Goal: Browse casually: Explore the website without a specific task or goal

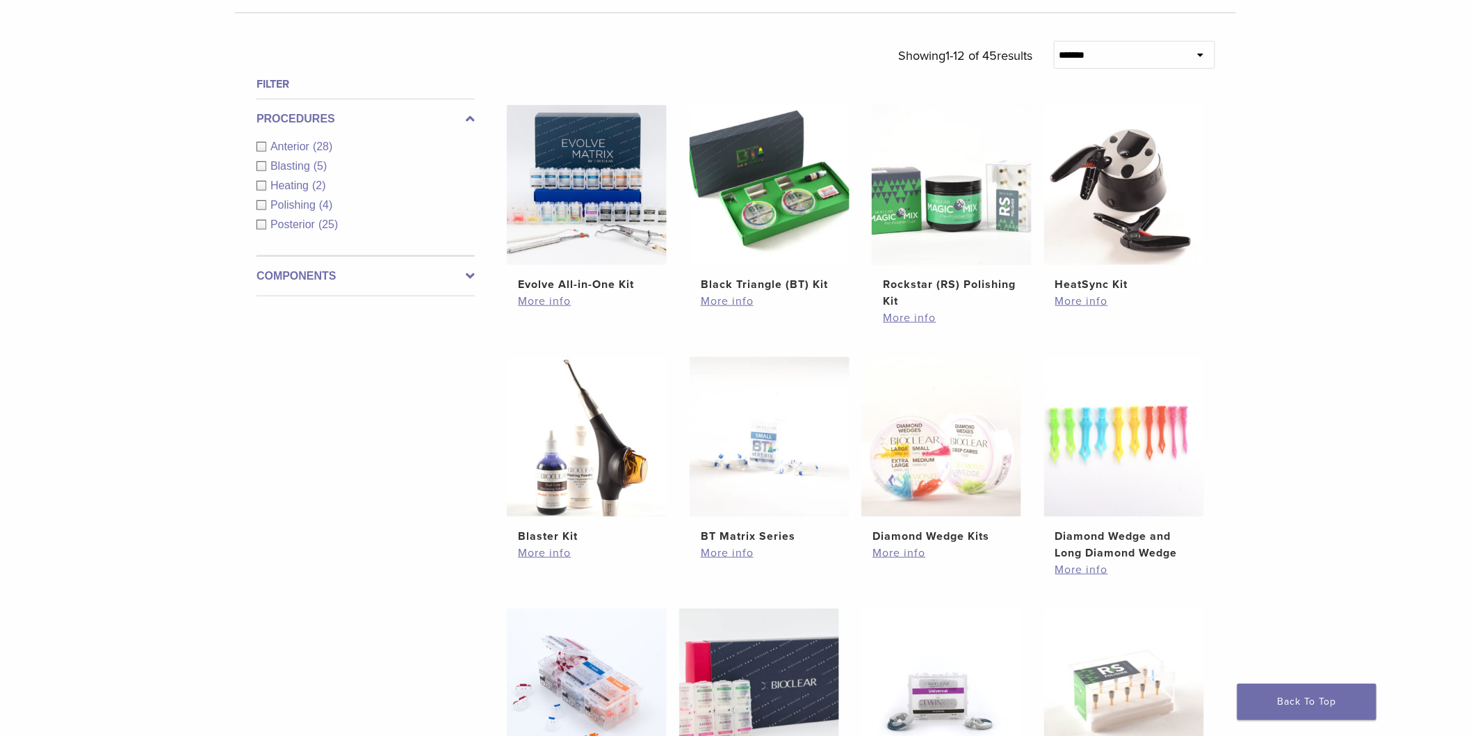
scroll to position [850, 0]
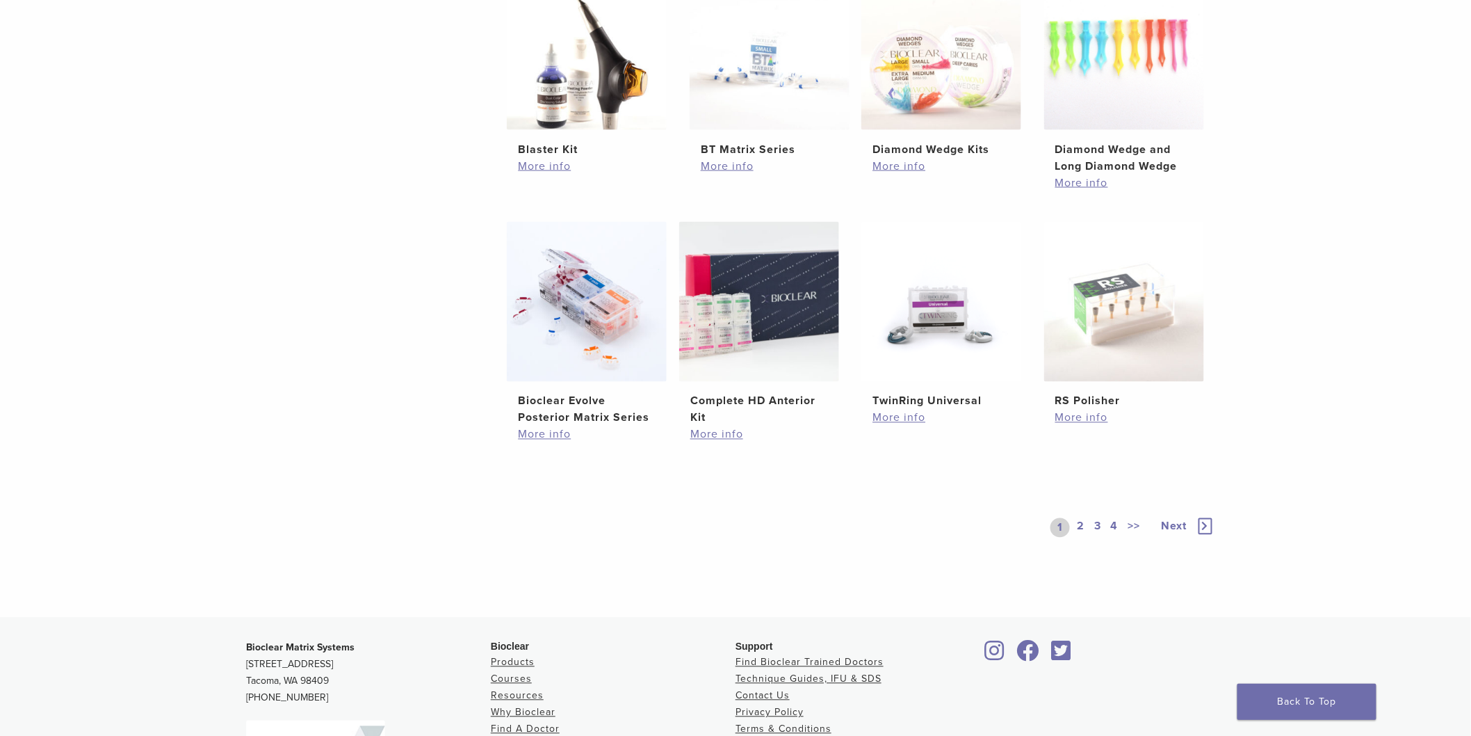
drag, startPoint x: 1119, startPoint y: 524, endPoint x: 1110, endPoint y: 530, distance: 11.6
click at [1117, 526] on link "4" at bounding box center [1114, 527] width 13 height 19
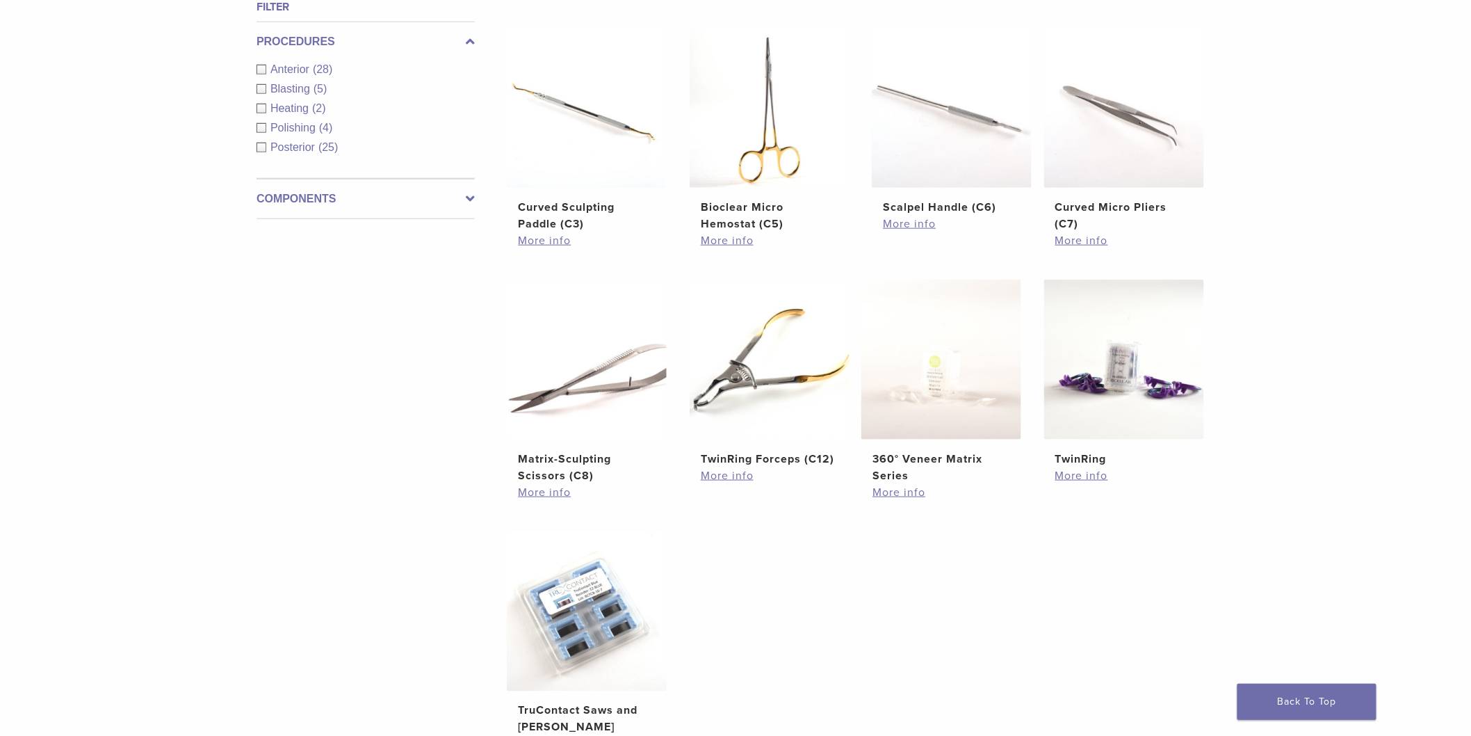
scroll to position [927, 0]
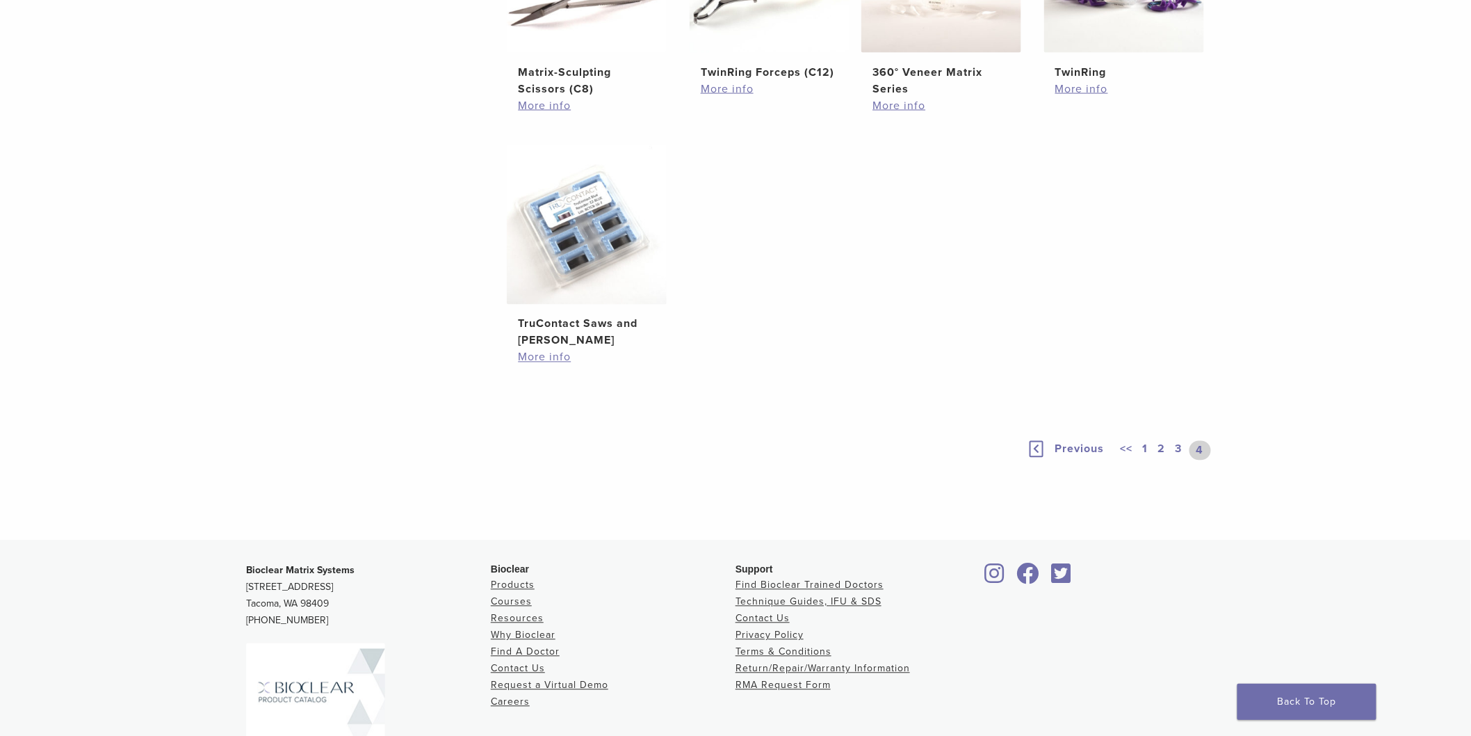
click at [1178, 453] on link "3" at bounding box center [1179, 450] width 13 height 19
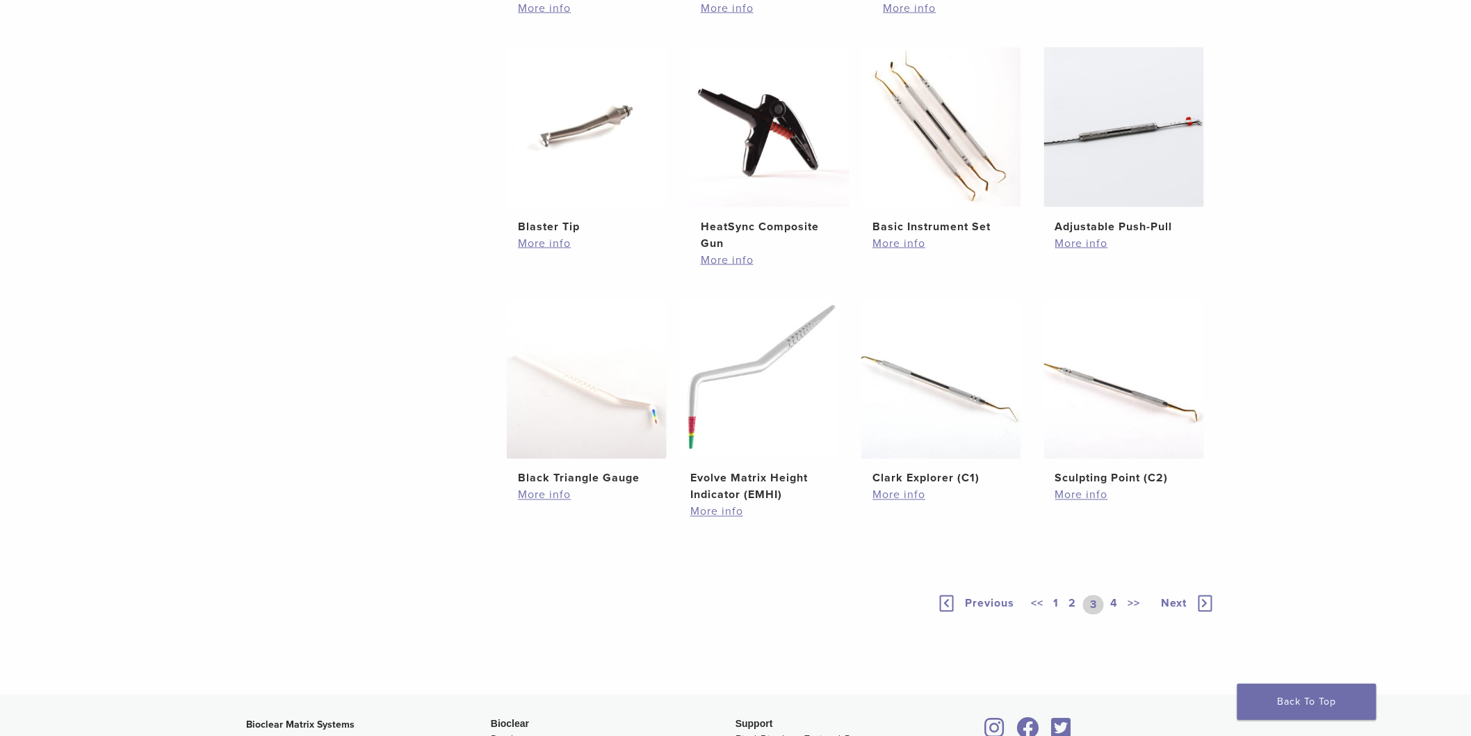
scroll to position [927, 0]
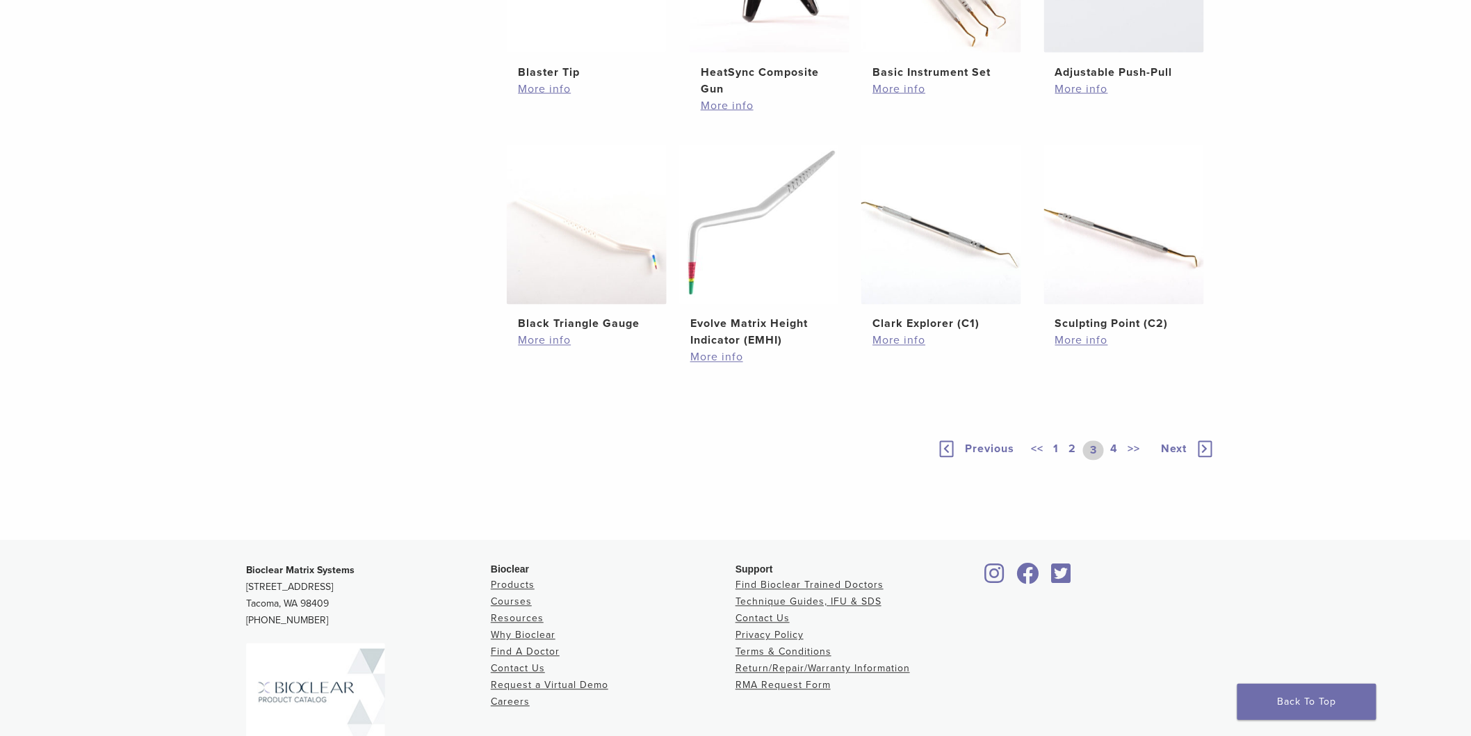
click at [1071, 446] on link "2" at bounding box center [1072, 450] width 13 height 19
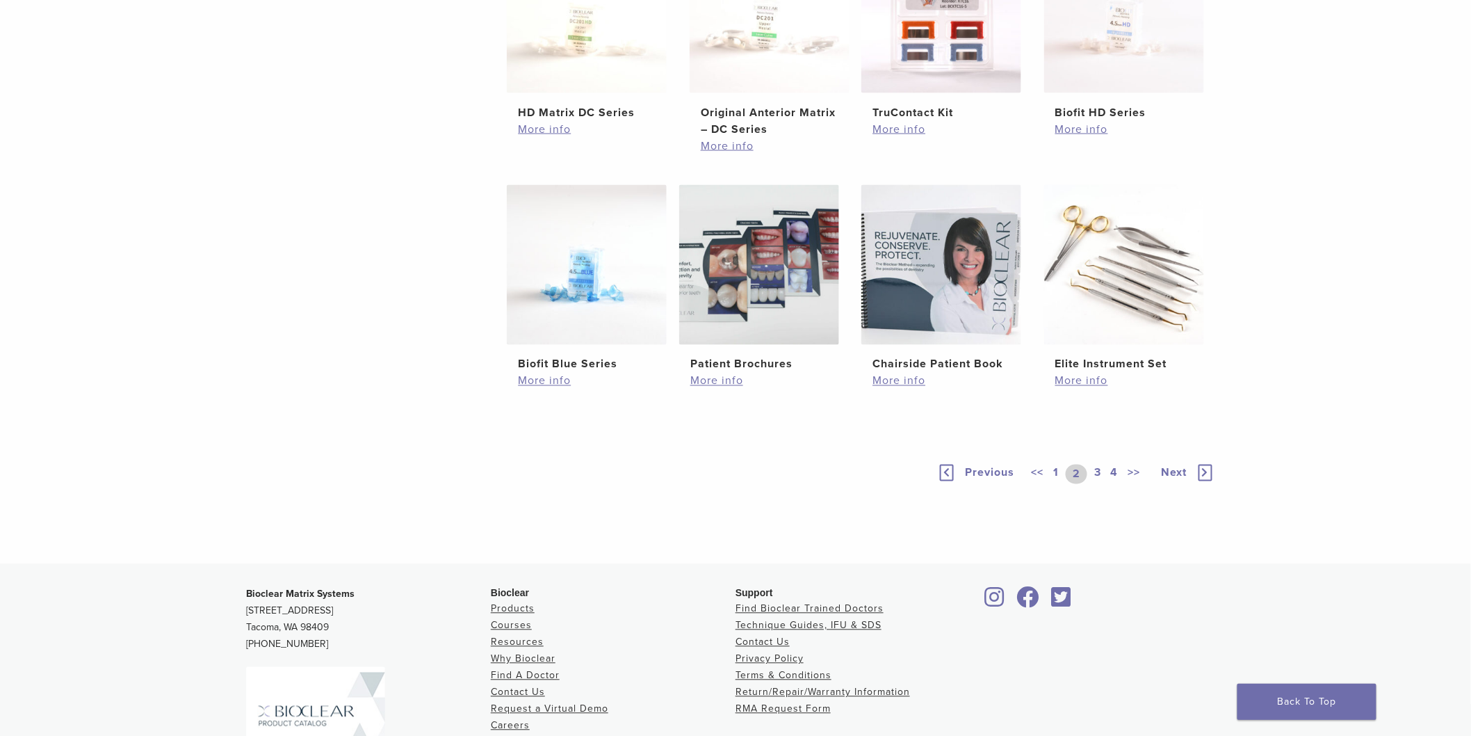
scroll to position [927, 0]
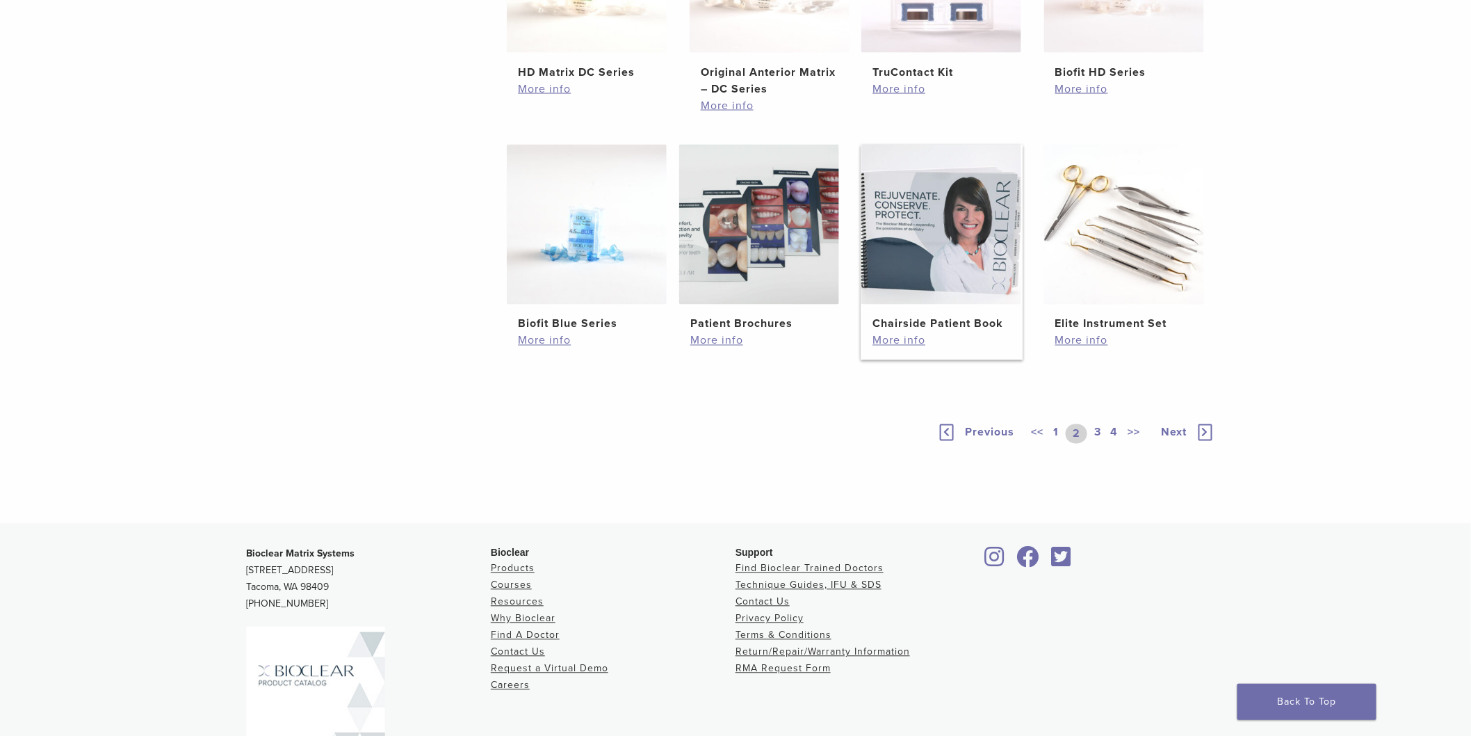
click at [971, 236] on img at bounding box center [941, 225] width 160 height 160
click at [967, 238] on img at bounding box center [941, 225] width 160 height 160
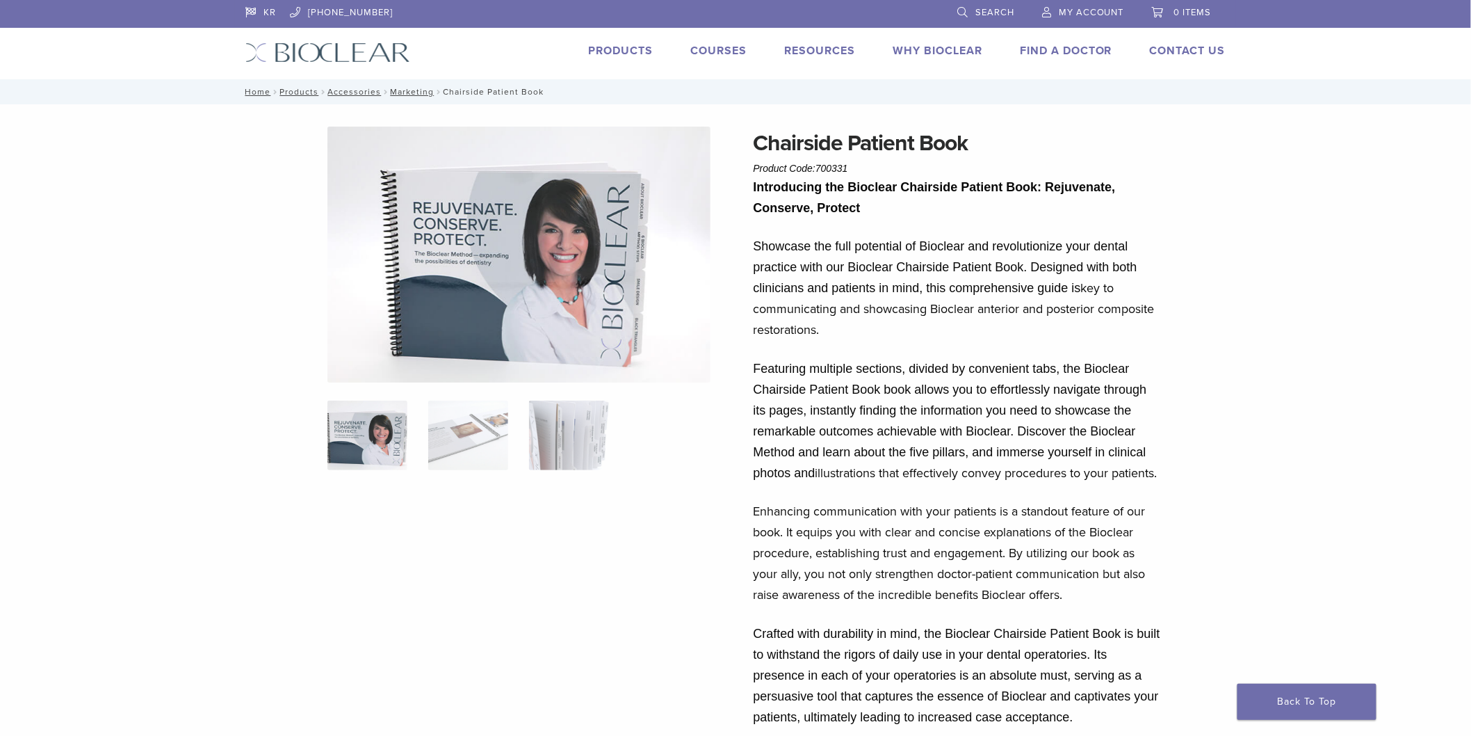
click at [571, 307] on img at bounding box center [519, 255] width 384 height 256
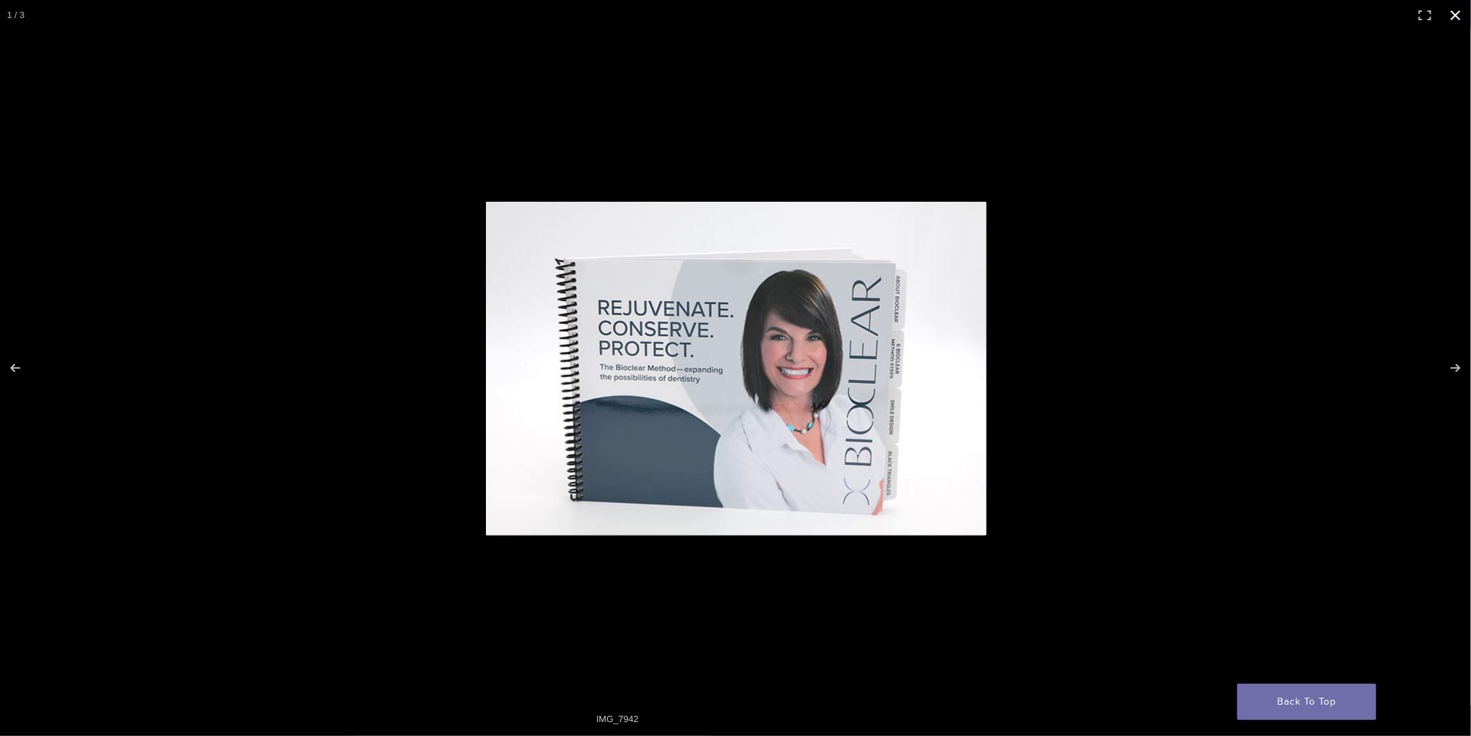
click at [1462, 15] on button "Close (Esc)" at bounding box center [1456, 15] width 31 height 31
